Goal: Find specific page/section: Find specific page/section

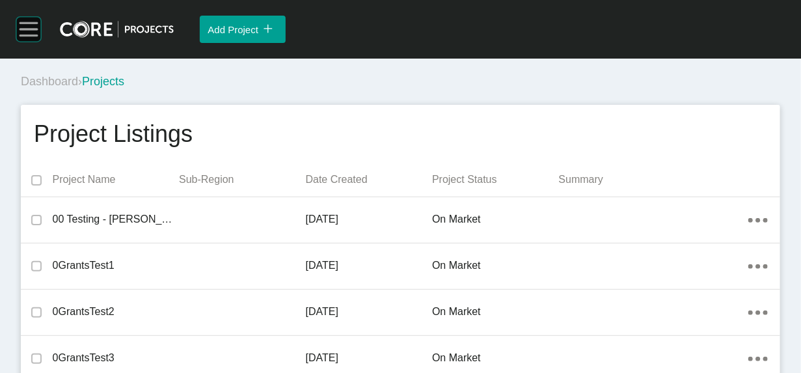
click at [35, 30] on rect at bounding box center [29, 29] width 18 height 1
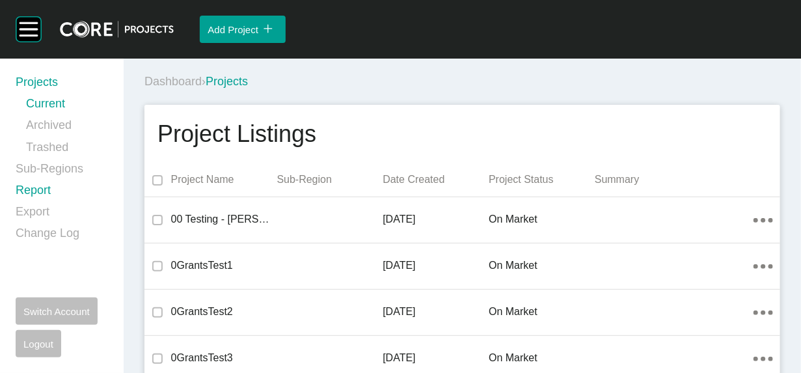
click at [30, 204] on link "Report" at bounding box center [62, 192] width 92 height 21
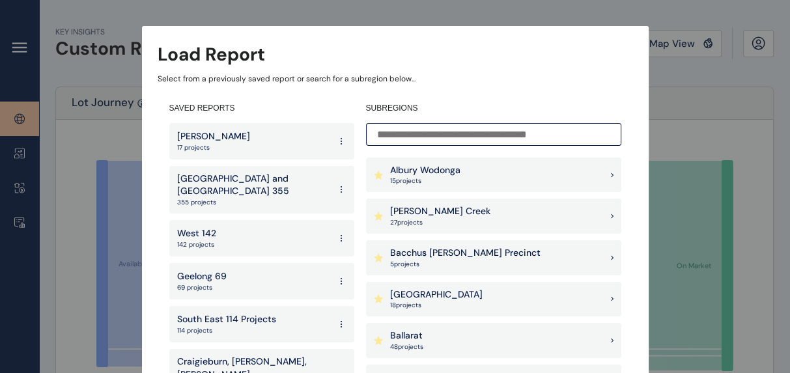
click at [214, 182] on p "[GEOGRAPHIC_DATA] and [GEOGRAPHIC_DATA] 355" at bounding box center [253, 185] width 152 height 25
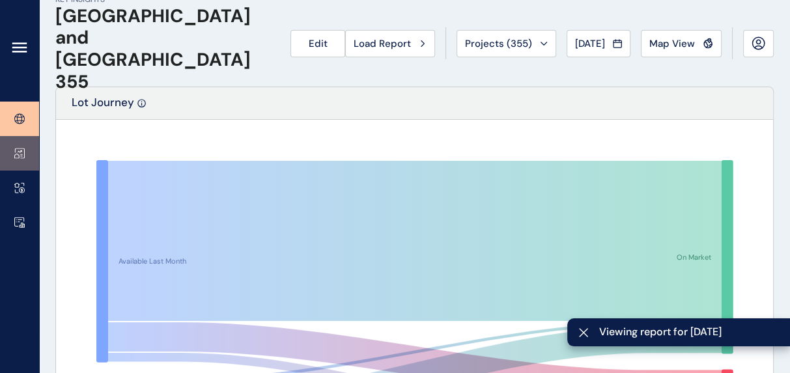
click at [20, 154] on icon at bounding box center [19, 153] width 10 height 11
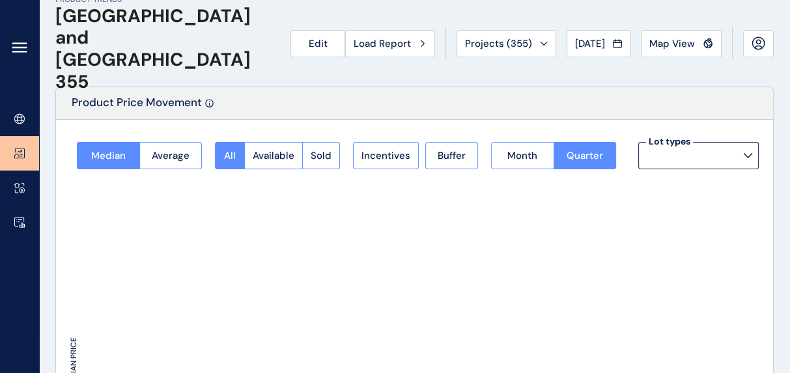
type input "**********"
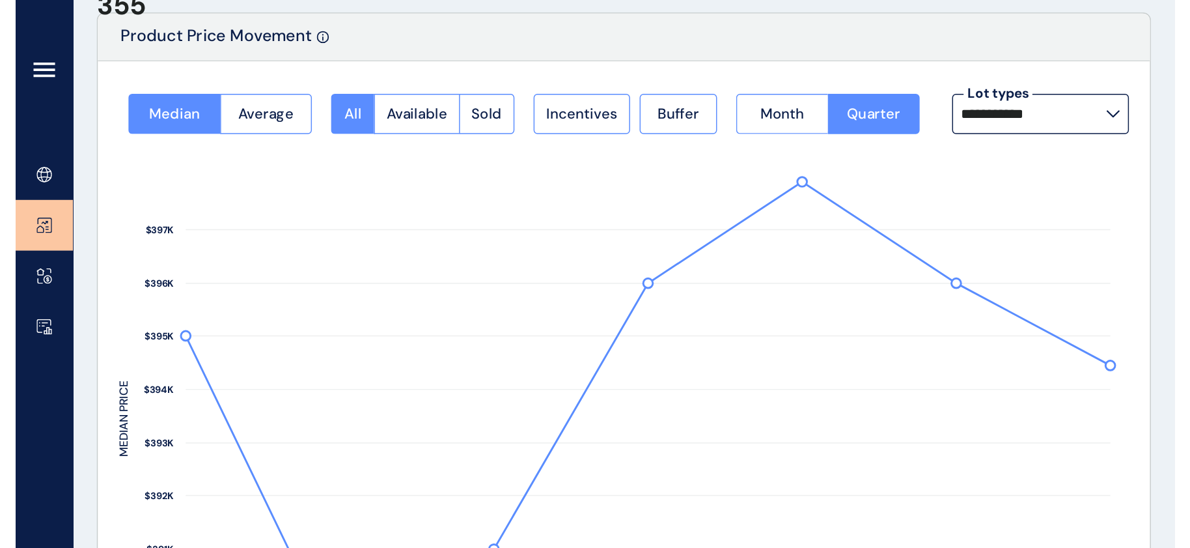
scroll to position [68, 0]
